Goal: Transaction & Acquisition: Purchase product/service

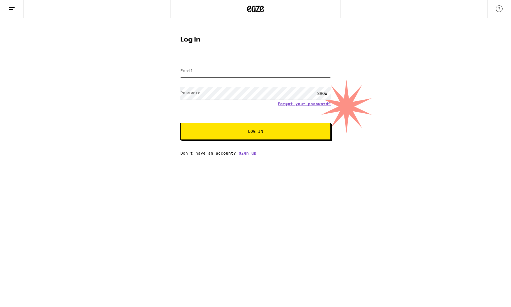
click at [209, 73] on input "Email" at bounding box center [256, 71] width 150 height 13
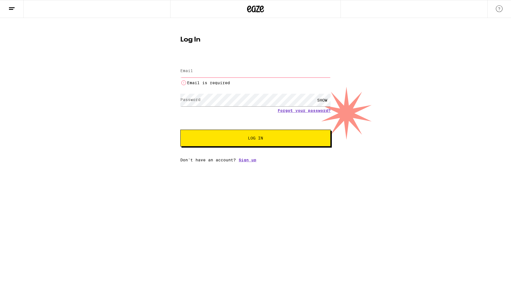
type input "robertdnoriega@gmail.com"
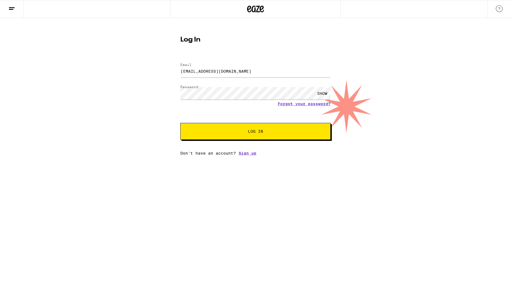
click at [263, 132] on span "Log In" at bounding box center [255, 131] width 15 height 4
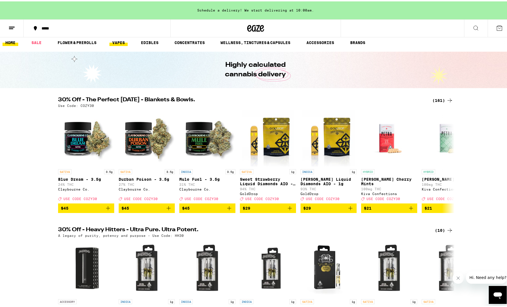
click at [117, 38] on link "VAPES" at bounding box center [118, 41] width 18 height 7
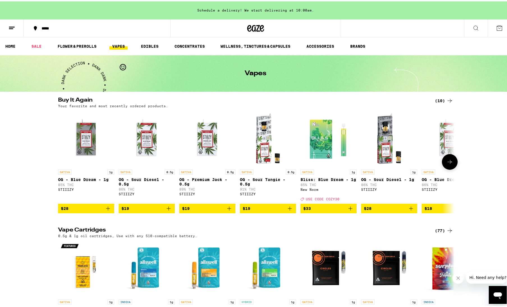
click at [106, 211] on icon "Add to bag" at bounding box center [108, 207] width 7 height 7
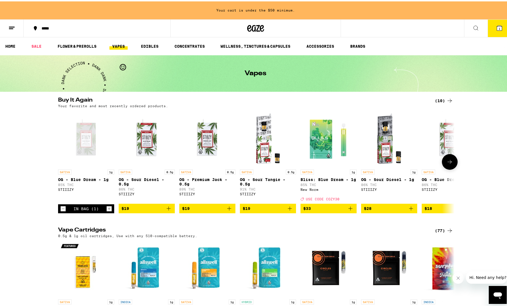
click at [107, 211] on icon "Increment" at bounding box center [109, 207] width 5 height 7
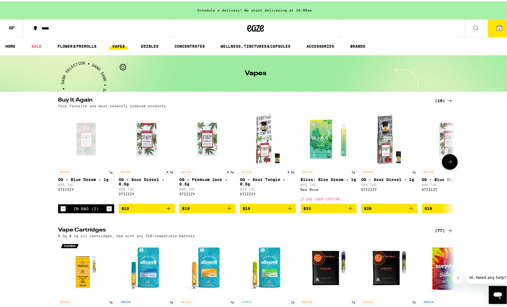
click at [446, 167] on button at bounding box center [450, 161] width 16 height 16
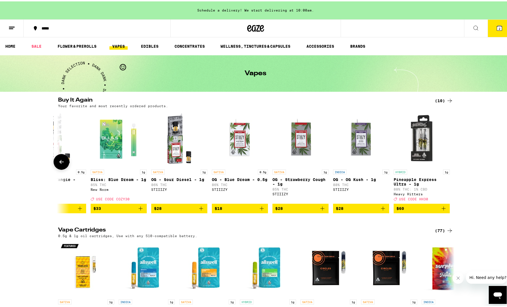
scroll to position [0, 211]
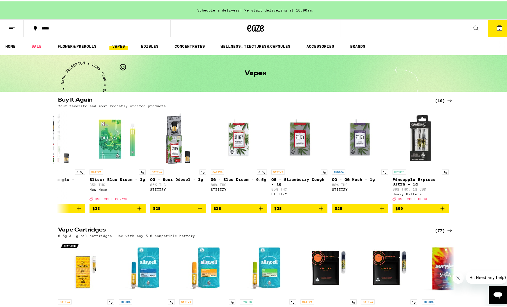
click at [493, 31] on button "2" at bounding box center [500, 26] width 24 height 17
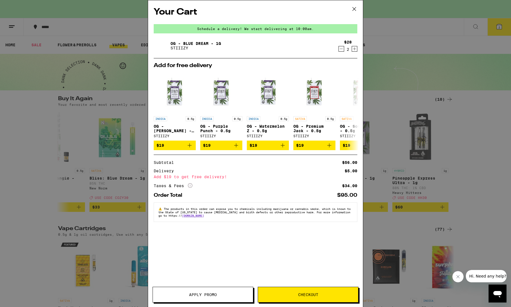
click at [354, 8] on icon at bounding box center [354, 9] width 8 height 8
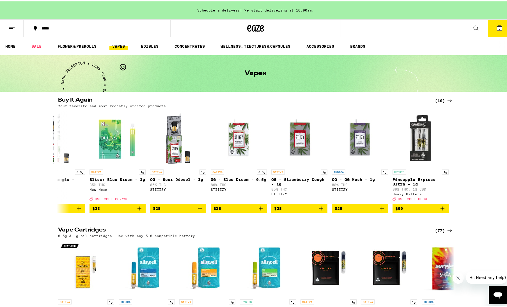
click at [335, 102] on h2 "Buy It Again" at bounding box center [242, 99] width 368 height 7
